Goal: Obtain resource: Download file/media

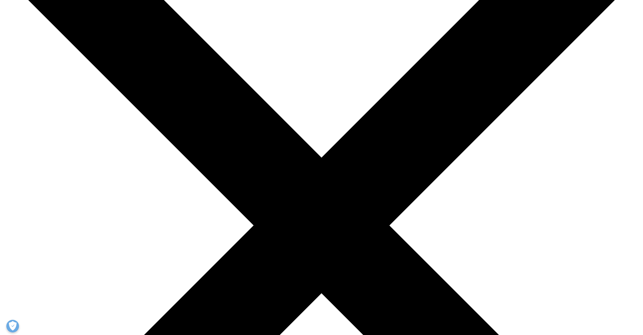
scroll to position [498, 299]
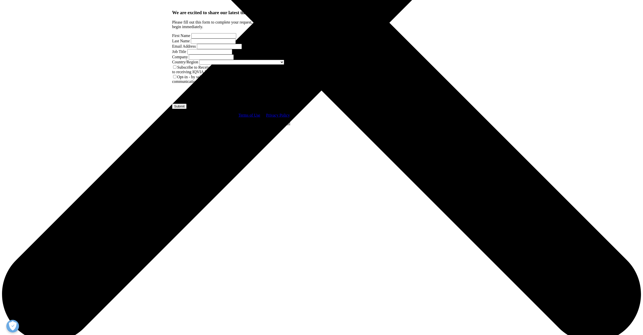
click at [213, 39] on input "First Name" at bounding box center [213, 35] width 45 height 5
type input "Dhara"
click at [236, 44] on input "Last Name" at bounding box center [213, 41] width 45 height 5
type input "Shah"
click at [209, 49] on input "Email Address" at bounding box center [219, 46] width 45 height 5
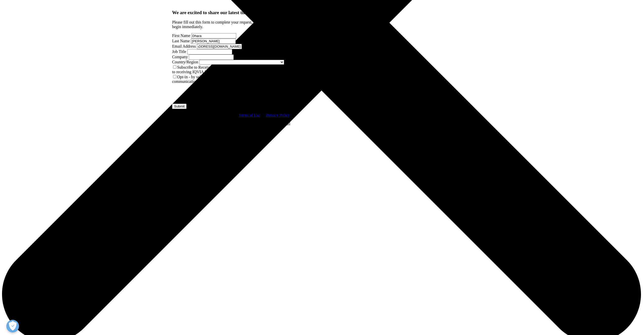
scroll to position [0, 27]
type input "dhara.shah@morganstanley.com"
click at [232, 54] on input "Job Title" at bounding box center [209, 51] width 45 height 5
type input "Associate"
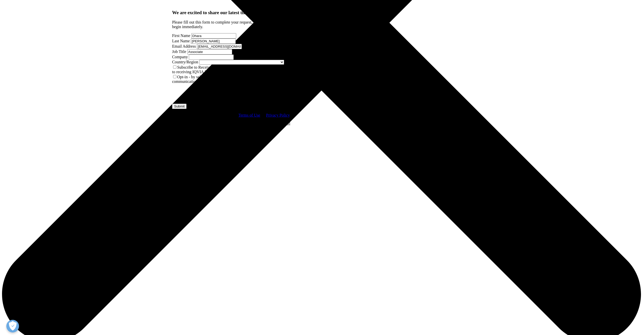
click at [193, 65] on div "First Name Dhara Last Name Shah Email Address dhara.shah@morganstanley.com Job …" at bounding box center [233, 48] width 123 height 31
click at [194, 60] on input "Company" at bounding box center [211, 56] width 45 height 5
type input "Morgan Stanley"
click at [284, 64] on span at bounding box center [284, 62] width 0 height 4
select select "[GEOGRAPHIC_DATA]"
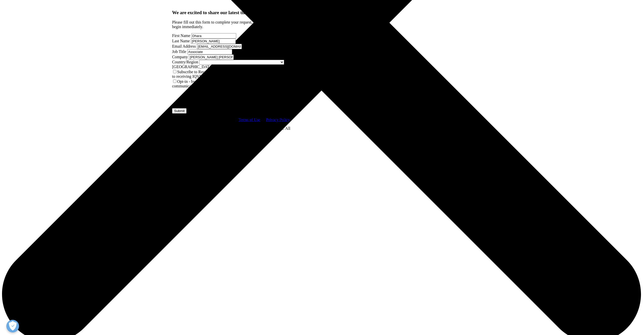
click at [184, 79] on label "Subscribe to Receive Institute Reports - by selecting this box, I consent to re…" at bounding box center [232, 74] width 121 height 9
click at [176, 73] on input "Subscribe to Receive Institute Reports - by selecting this box, I consent to re…" at bounding box center [174, 71] width 3 height 3
click at [184, 88] on label "Opt-in - by selecting this box, I consent to receiving marketing communications…" at bounding box center [226, 83] width 109 height 9
click at [176, 83] on input "Opt-in - by selecting this box, I consent to receiving marketing communications…" at bounding box center [174, 81] width 3 height 3
click at [187, 114] on input "Submit" at bounding box center [179, 110] width 14 height 5
